Goal: Task Accomplishment & Management: Manage account settings

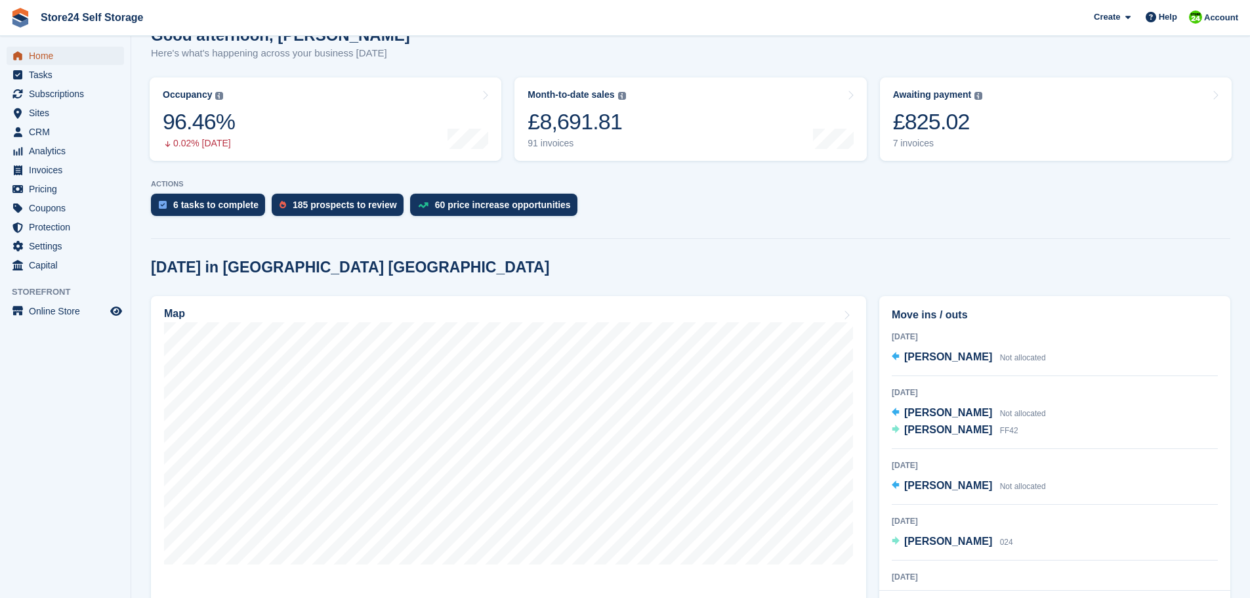
scroll to position [131, 0]
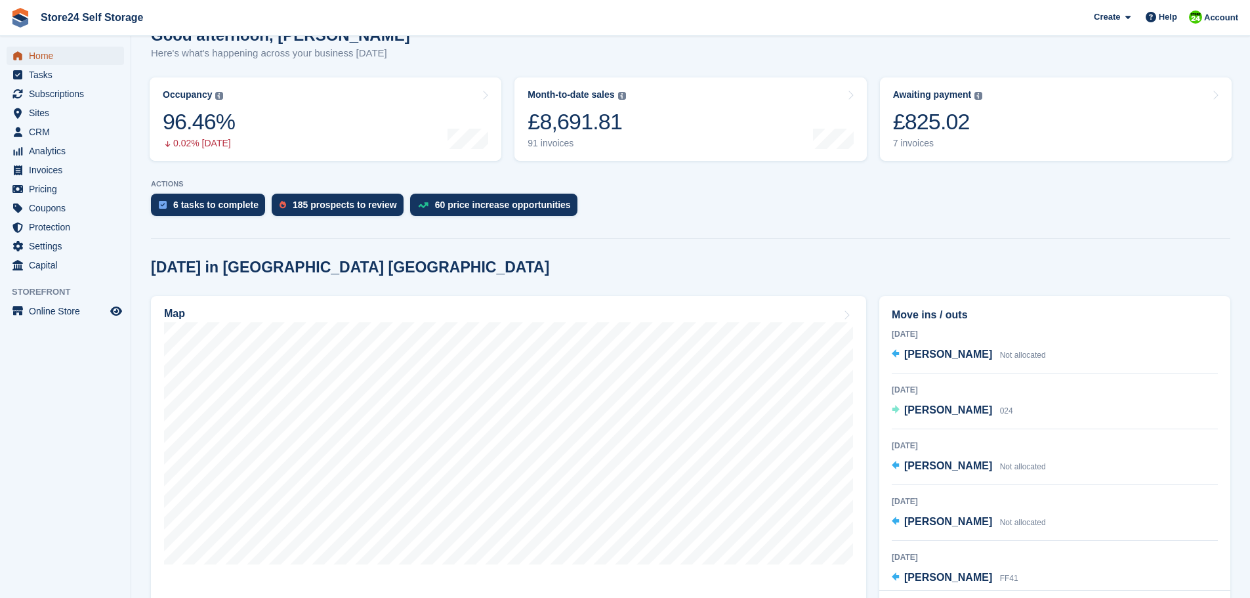
drag, startPoint x: 0, startPoint y: 0, endPoint x: 39, endPoint y: 56, distance: 68.8
click at [39, 56] on span "Home" at bounding box center [68, 56] width 79 height 18
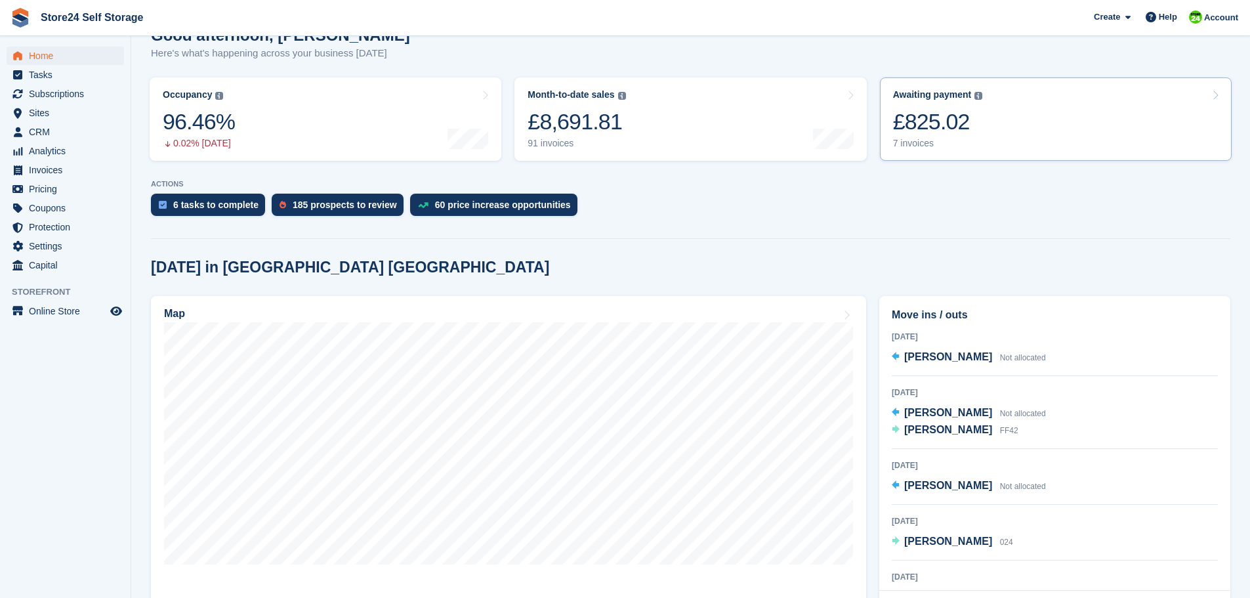
click at [914, 125] on div "£825.02" at bounding box center [938, 121] width 90 height 27
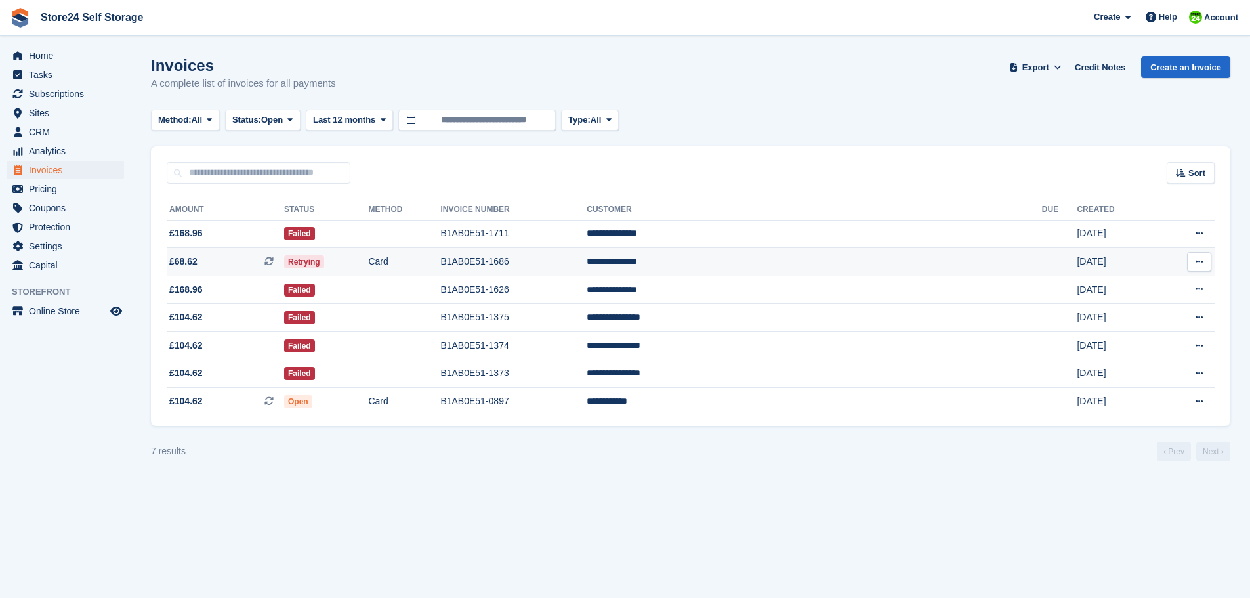
click at [368, 262] on td "Retrying" at bounding box center [326, 262] width 84 height 28
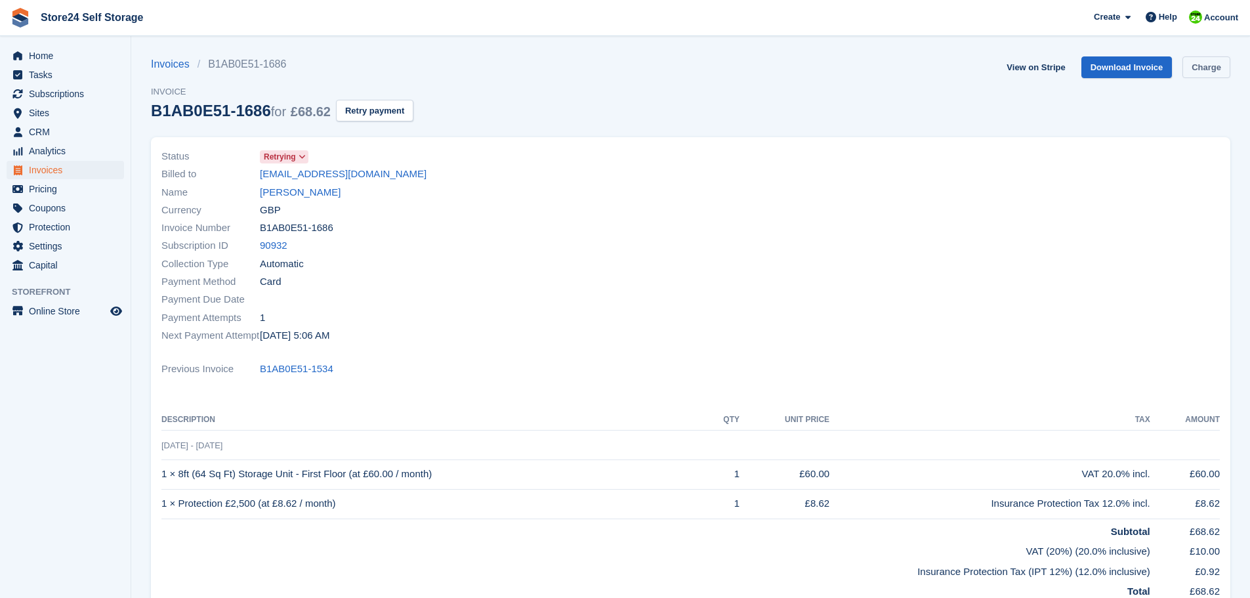
click at [1204, 69] on link "Charge" at bounding box center [1206, 67] width 48 height 22
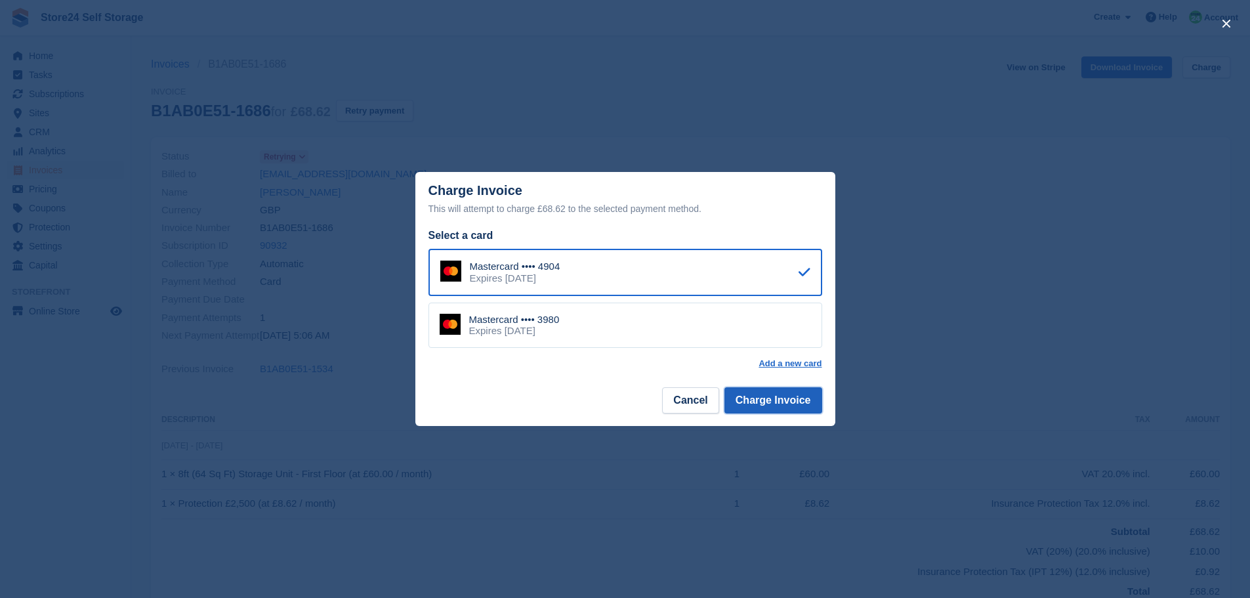
click at [766, 405] on button "Charge Invoice" at bounding box center [773, 400] width 98 height 26
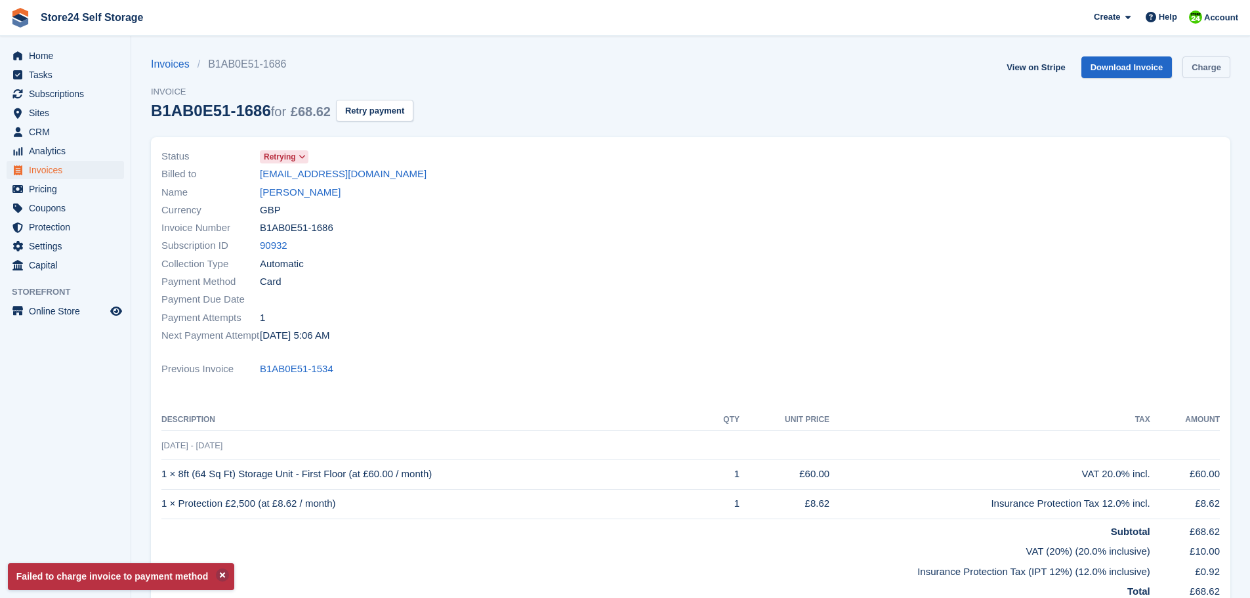
click at [1208, 68] on link "Charge" at bounding box center [1206, 67] width 48 height 22
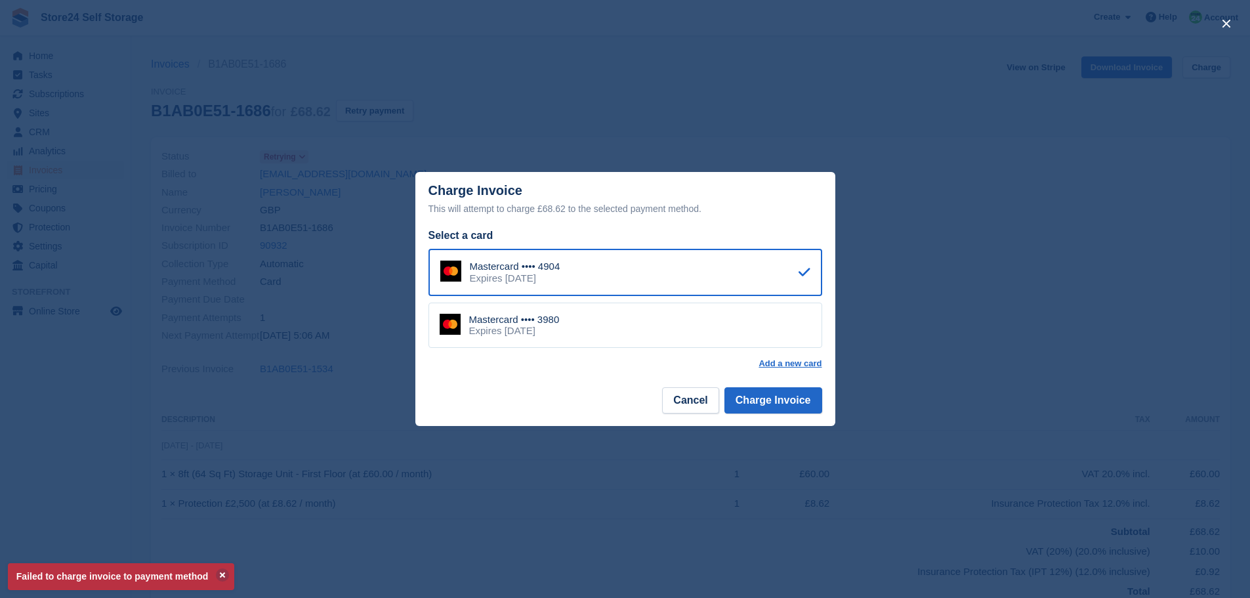
click at [790, 327] on div "Mastercard •••• 3980 Expires June 2028" at bounding box center [625, 325] width 394 height 46
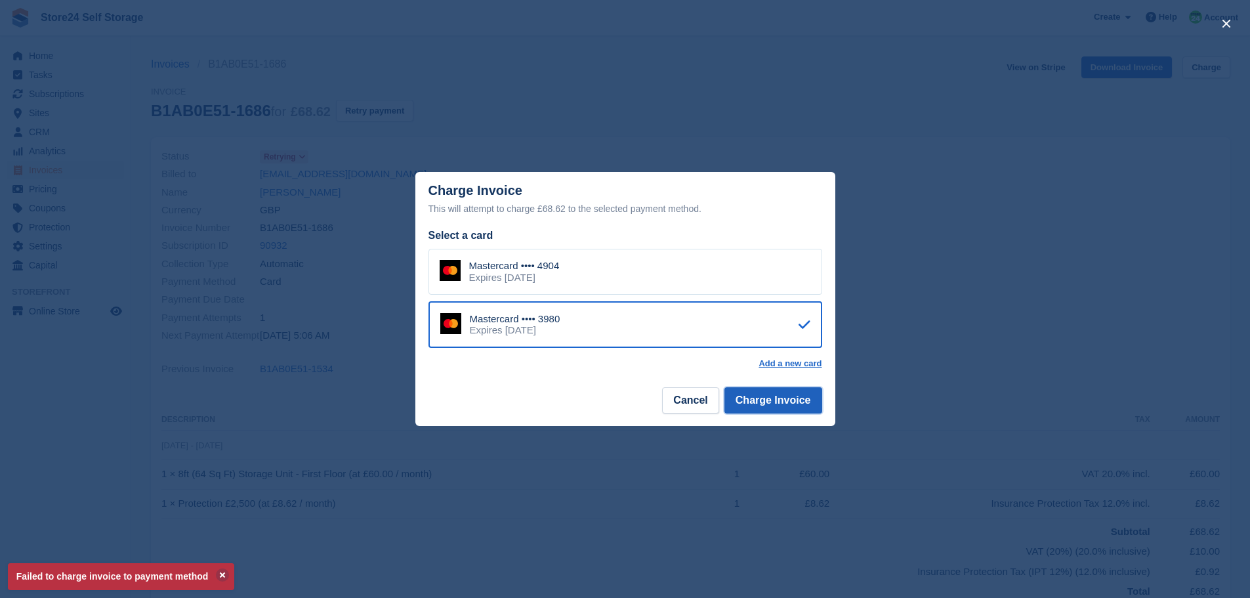
click at [779, 401] on button "Charge Invoice" at bounding box center [773, 400] width 98 height 26
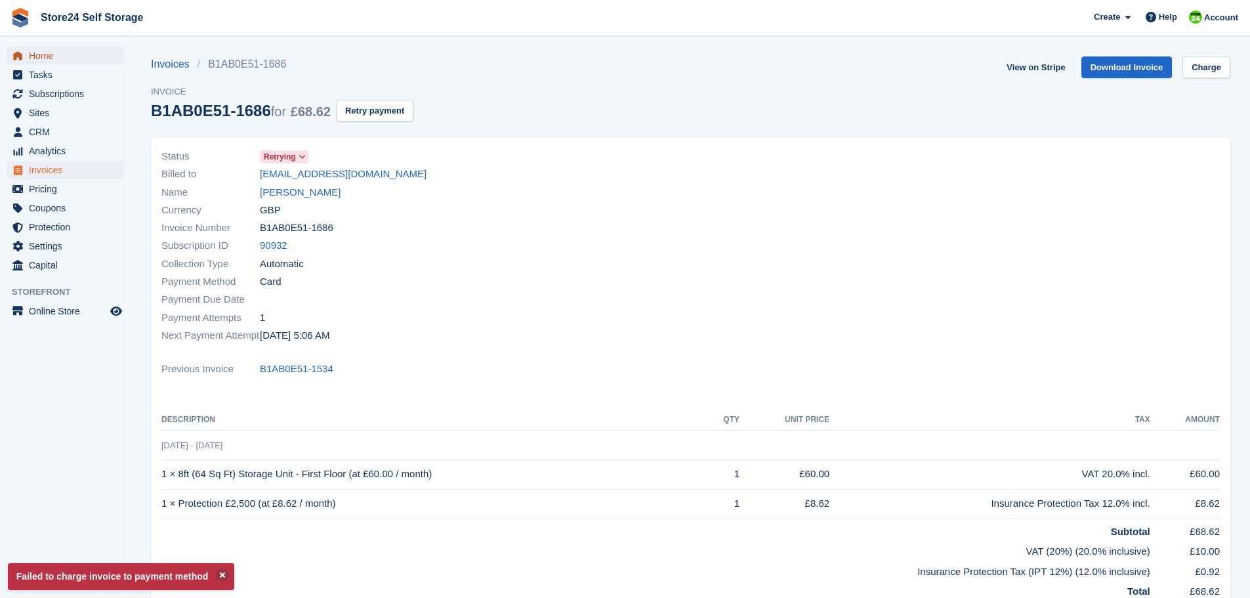
click at [47, 60] on span "Home" at bounding box center [68, 56] width 79 height 18
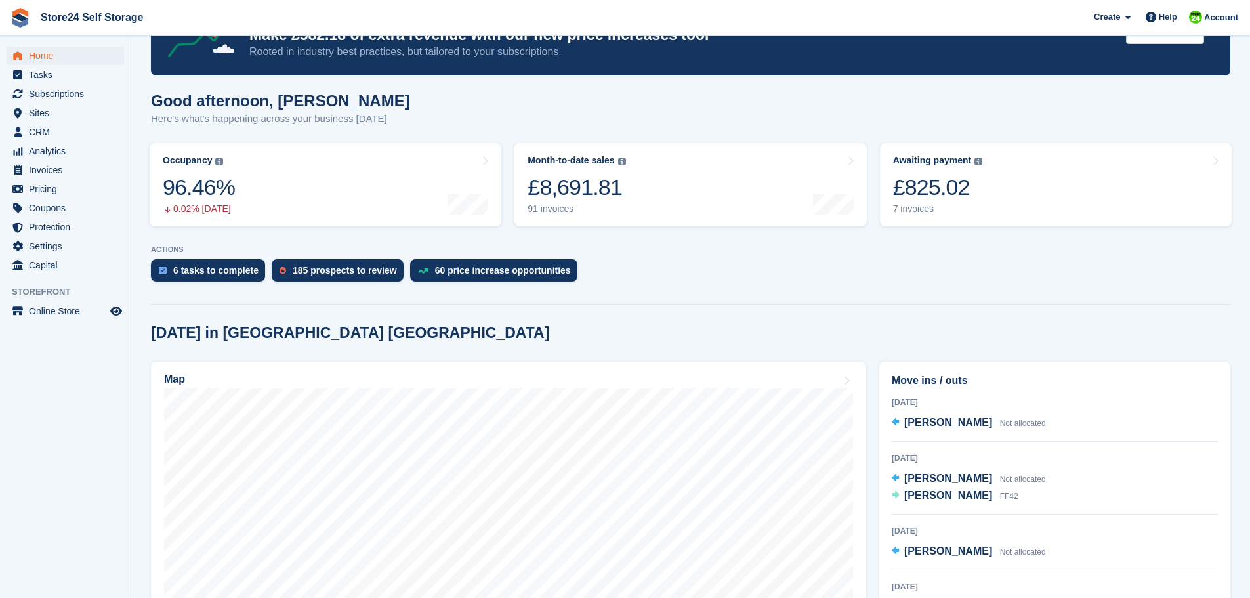
scroll to position [131, 0]
